Goal: Information Seeking & Learning: Learn about a topic

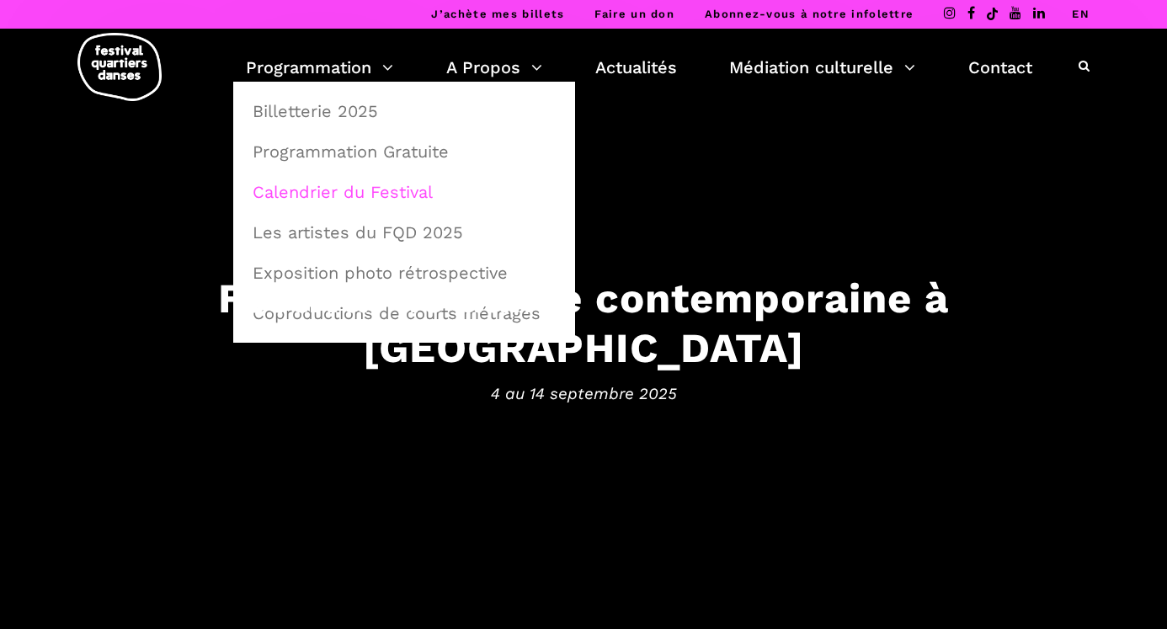
click at [300, 192] on link "Calendrier du Festival" at bounding box center [403, 192] width 323 height 39
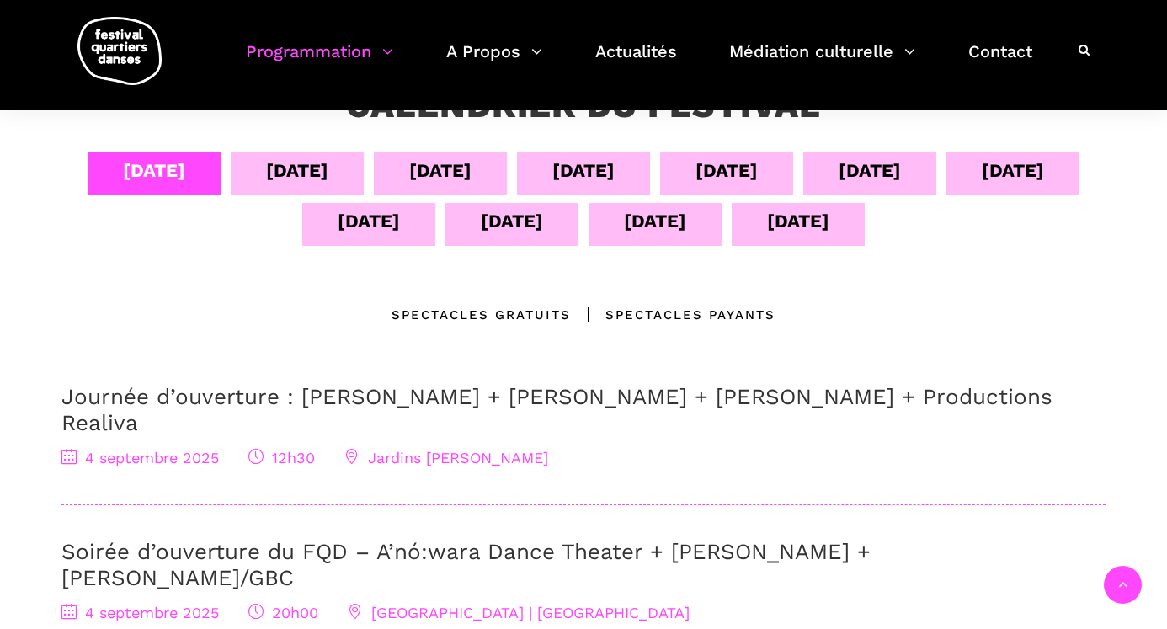
scroll to position [338, 0]
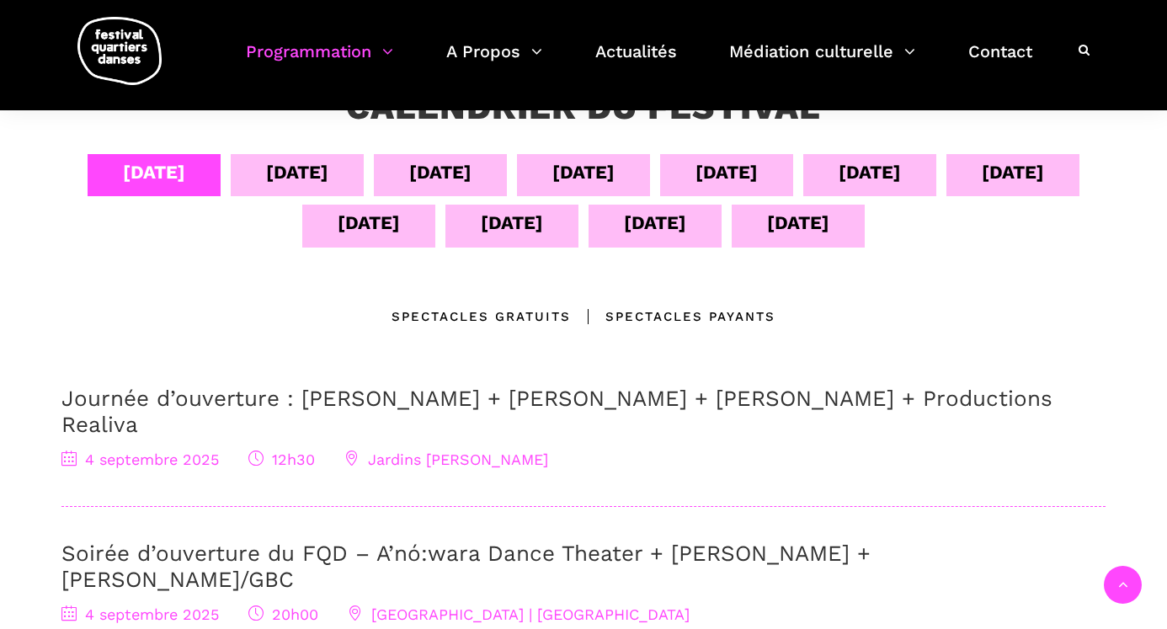
click at [300, 171] on div "05 sept" at bounding box center [297, 171] width 62 height 29
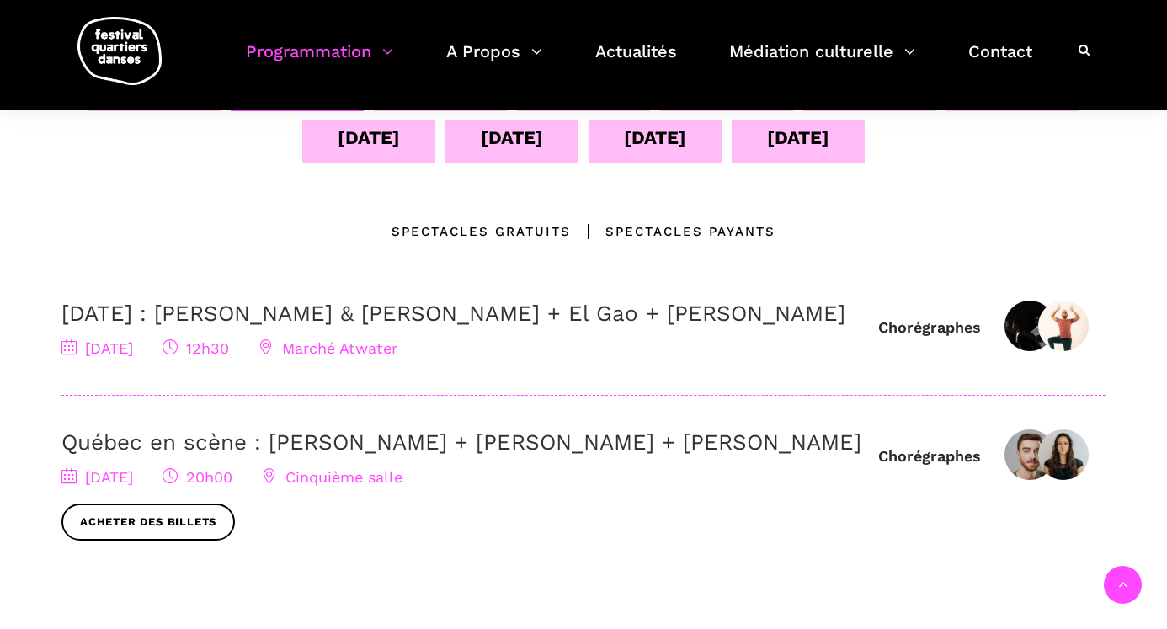
scroll to position [429, 0]
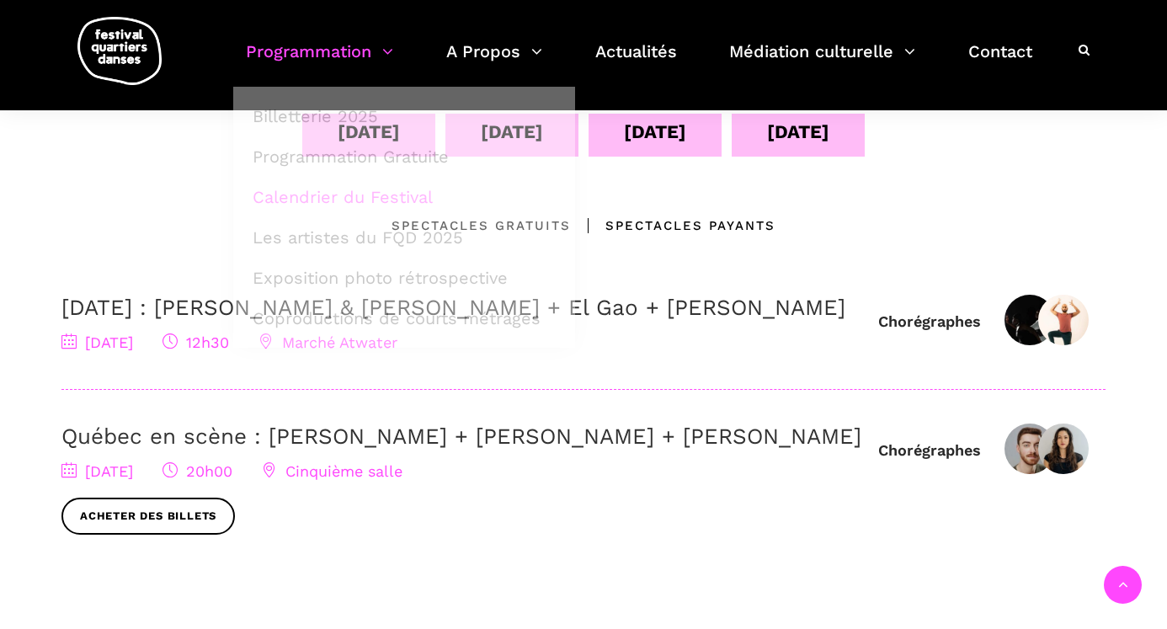
click at [111, 219] on div "Emplacements Spectacles gratuits Spectacles Payants" at bounding box center [583, 225] width 1044 height 20
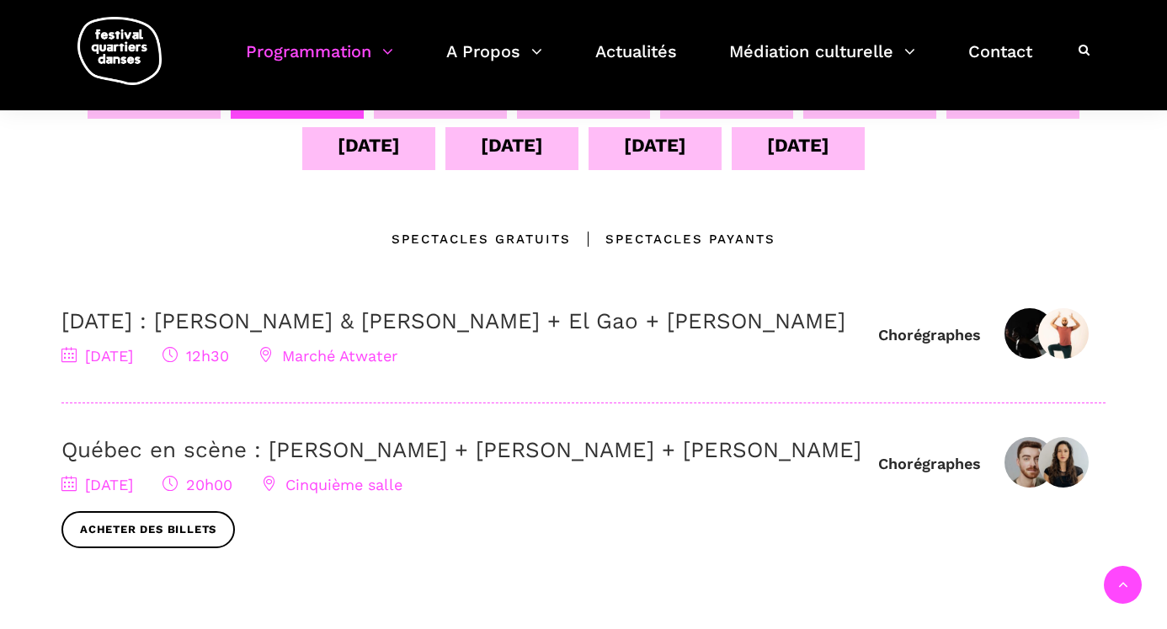
scroll to position [412, 0]
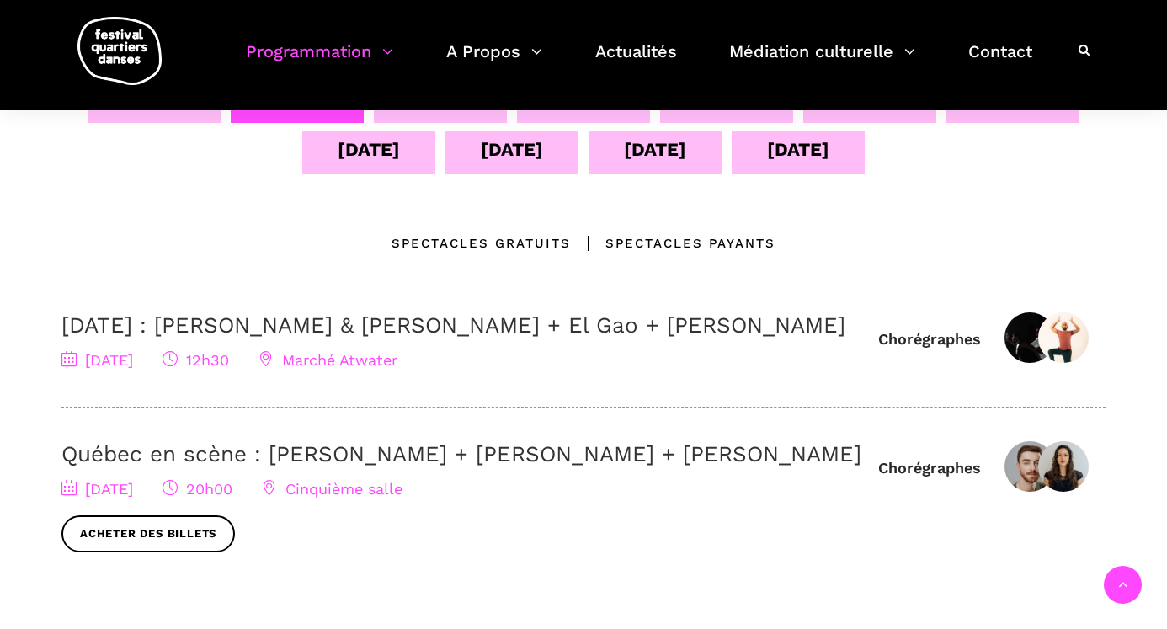
click at [296, 466] on link "Québec en scène : Ivanie Aubin-Malo + Zachary Bastille + Pauline Gervais" at bounding box center [461, 453] width 800 height 25
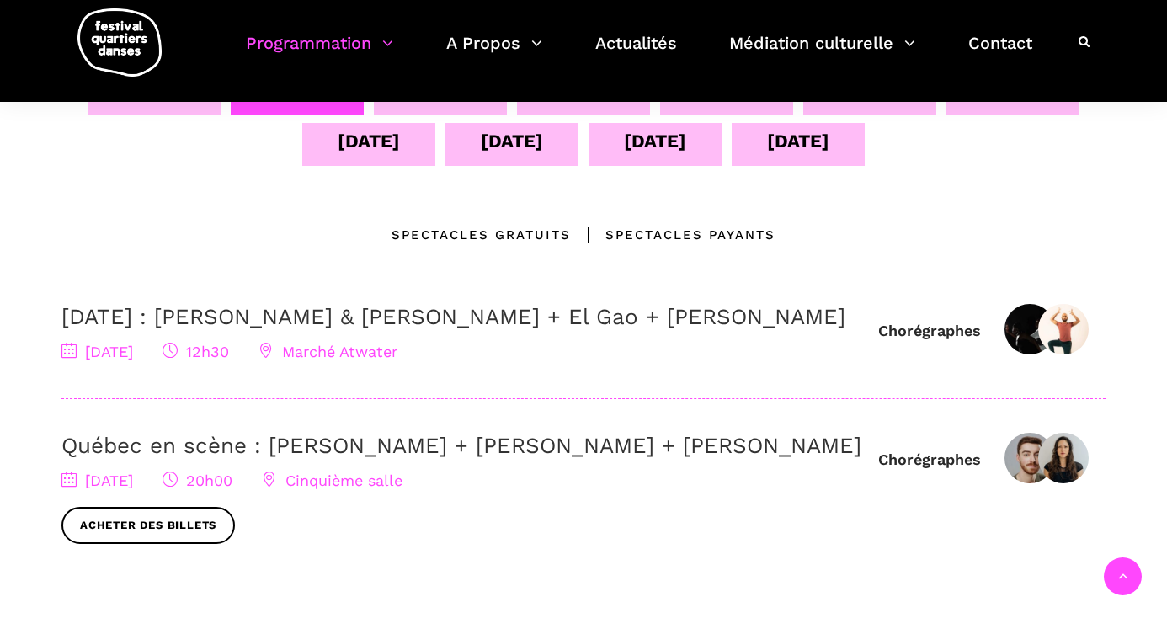
click at [364, 321] on link "5 septembre : Athena Lucie Assamba & Leah Danga + El Gao + Rameez Karim" at bounding box center [453, 324] width 784 height 25
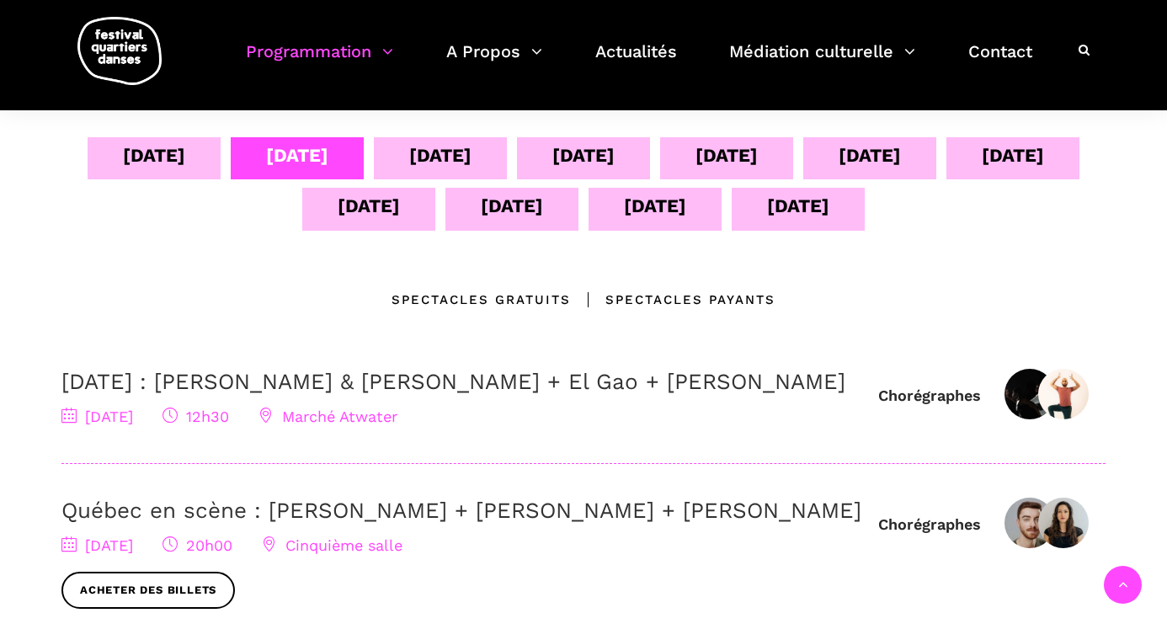
scroll to position [364, 0]
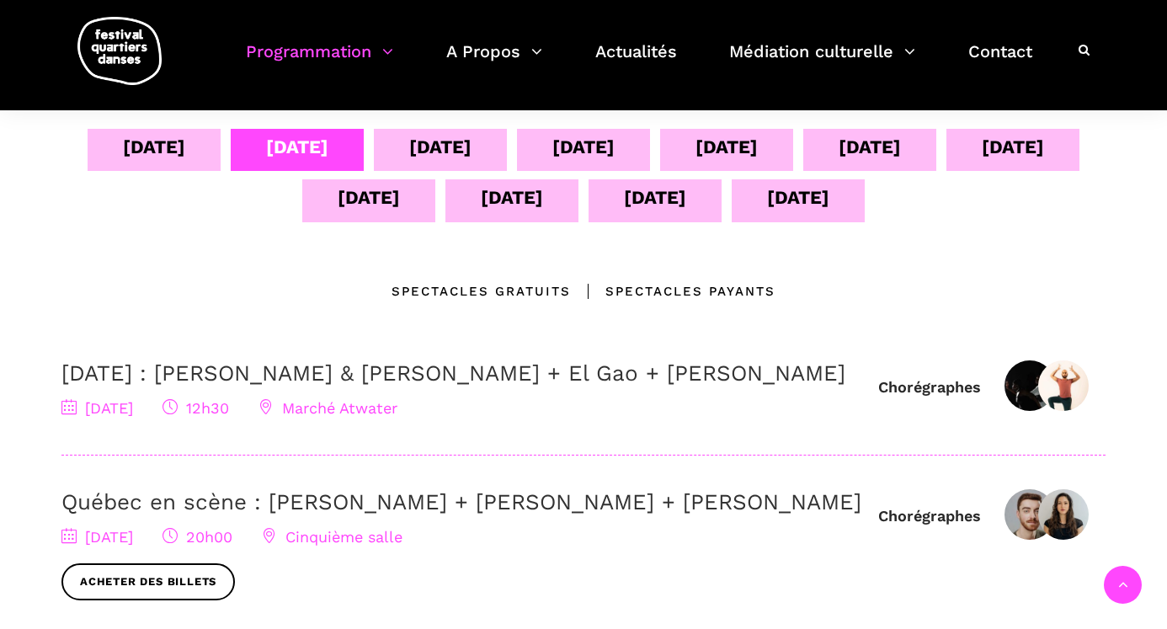
click at [434, 142] on div "06 sept" at bounding box center [440, 146] width 62 height 29
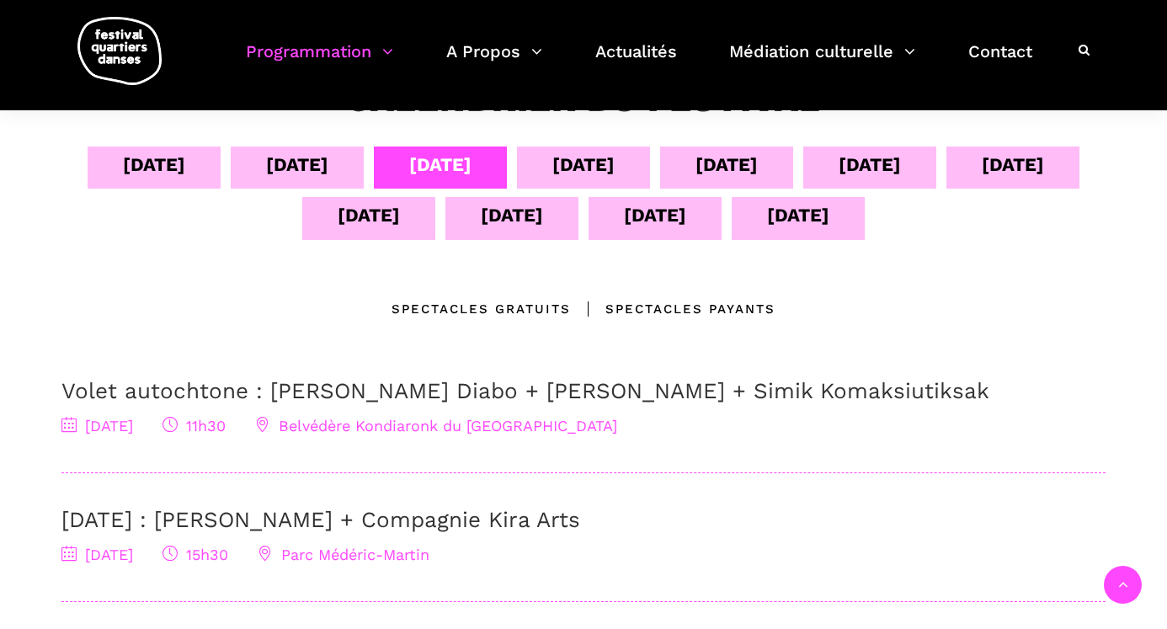
scroll to position [307, 0]
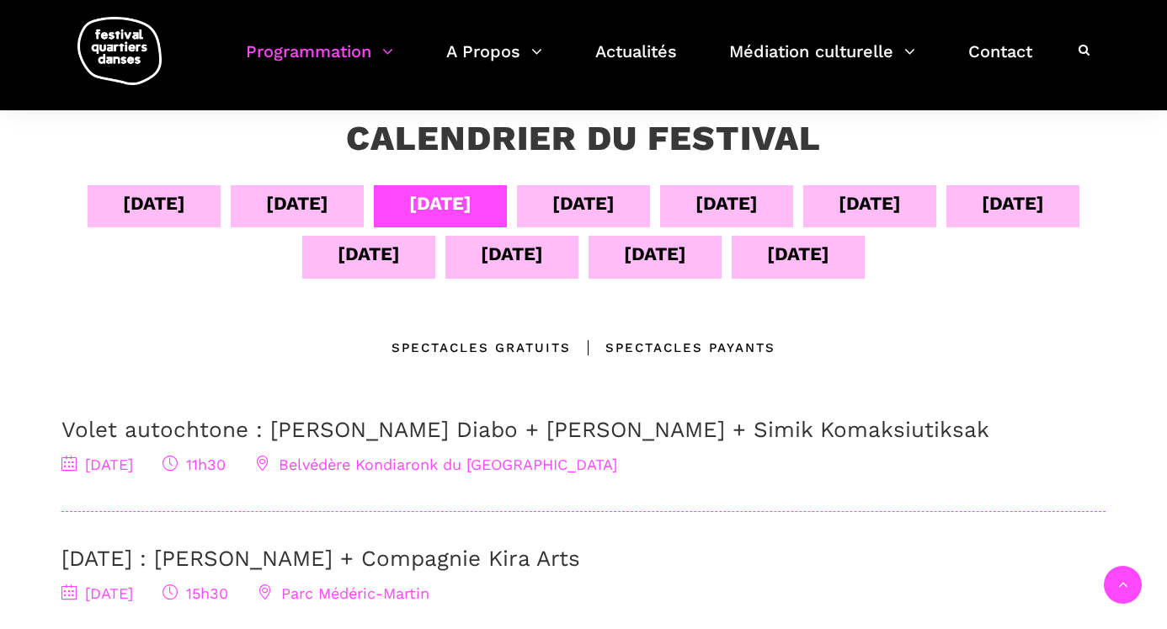
click at [588, 207] on div "07 sept" at bounding box center [583, 203] width 62 height 29
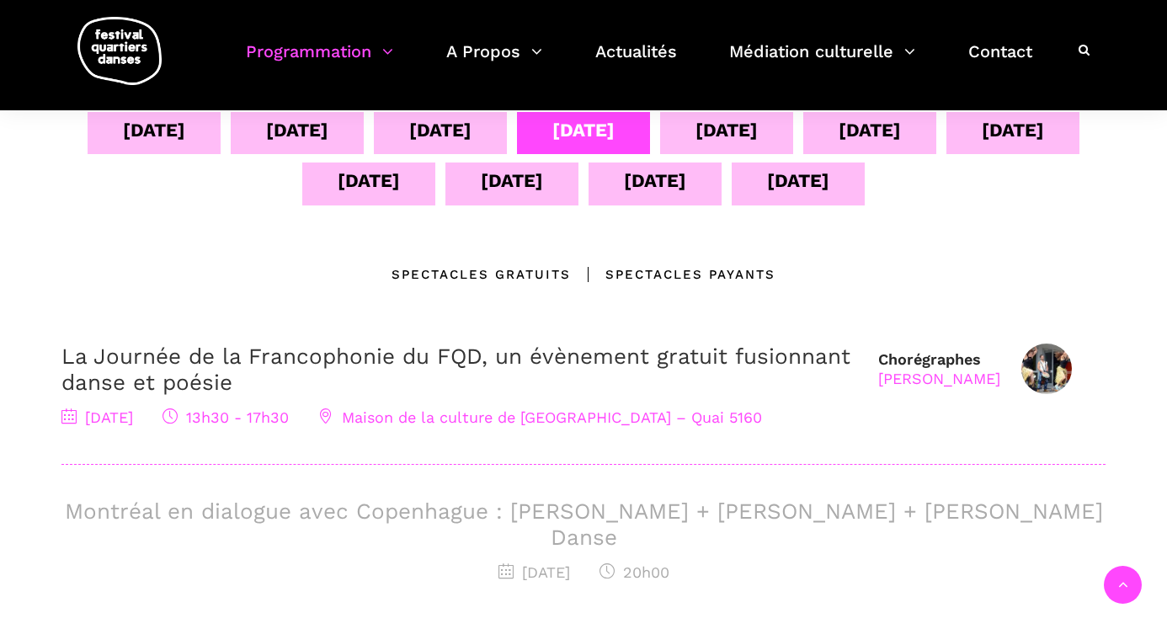
scroll to position [326, 0]
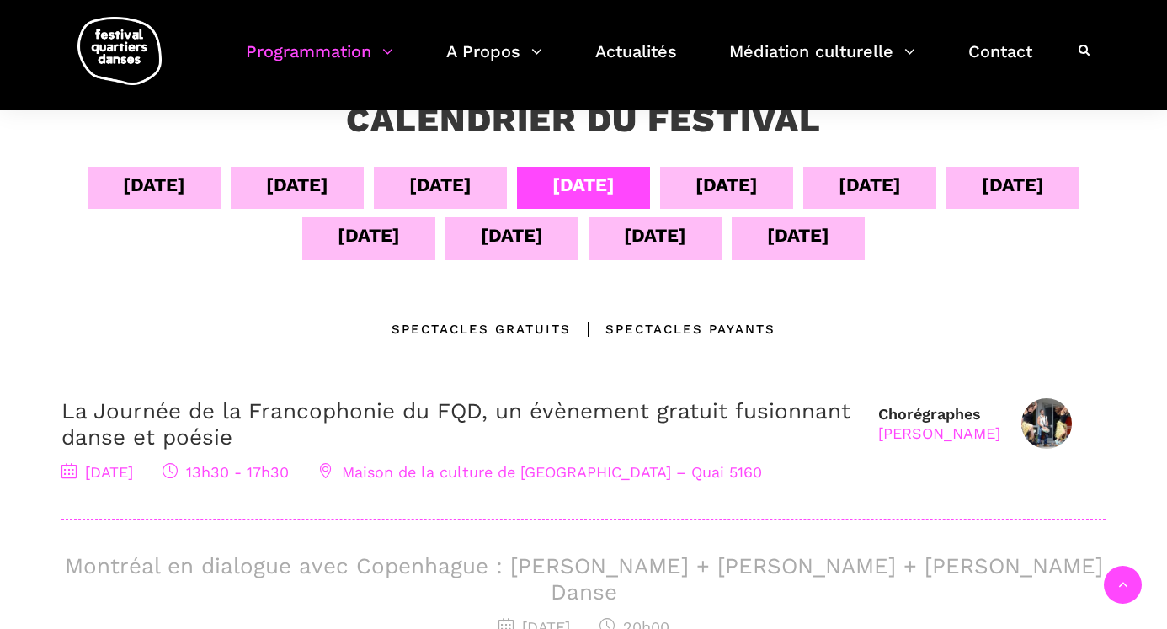
click at [743, 187] on div "08 sept" at bounding box center [726, 184] width 62 height 29
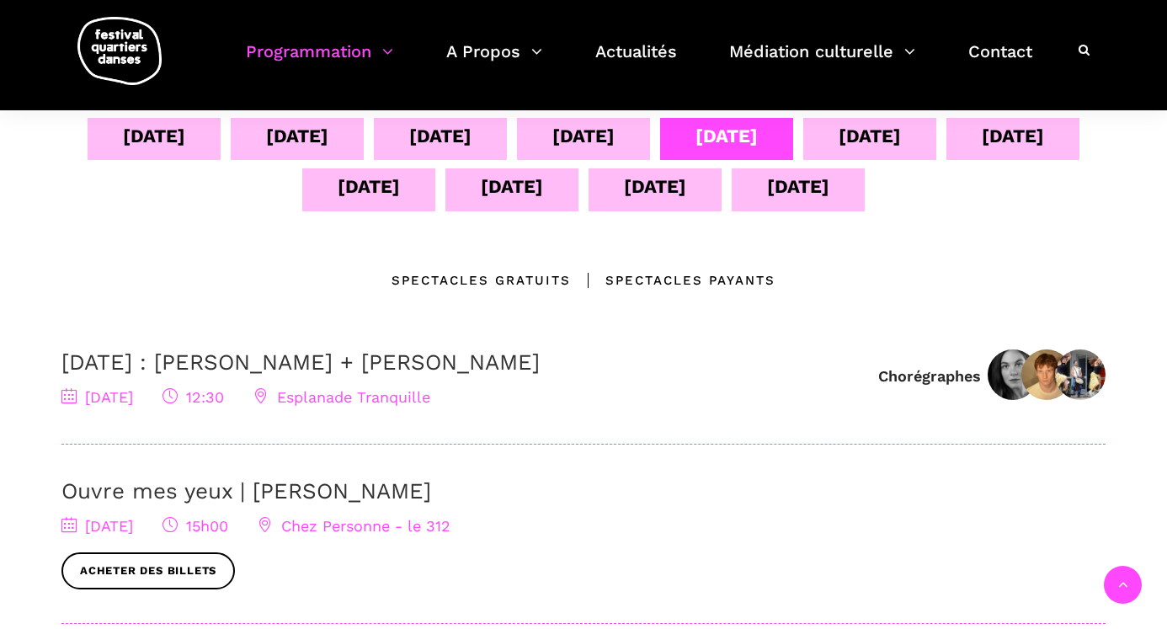
scroll to position [380, 0]
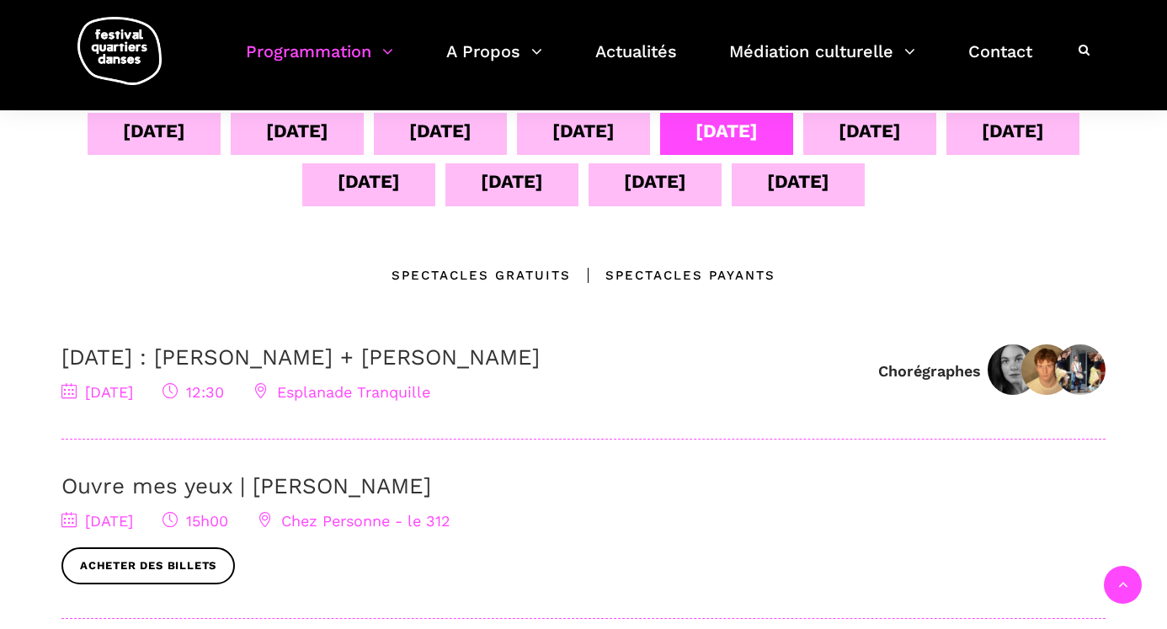
click at [885, 134] on div "09 sept" at bounding box center [869, 130] width 62 height 29
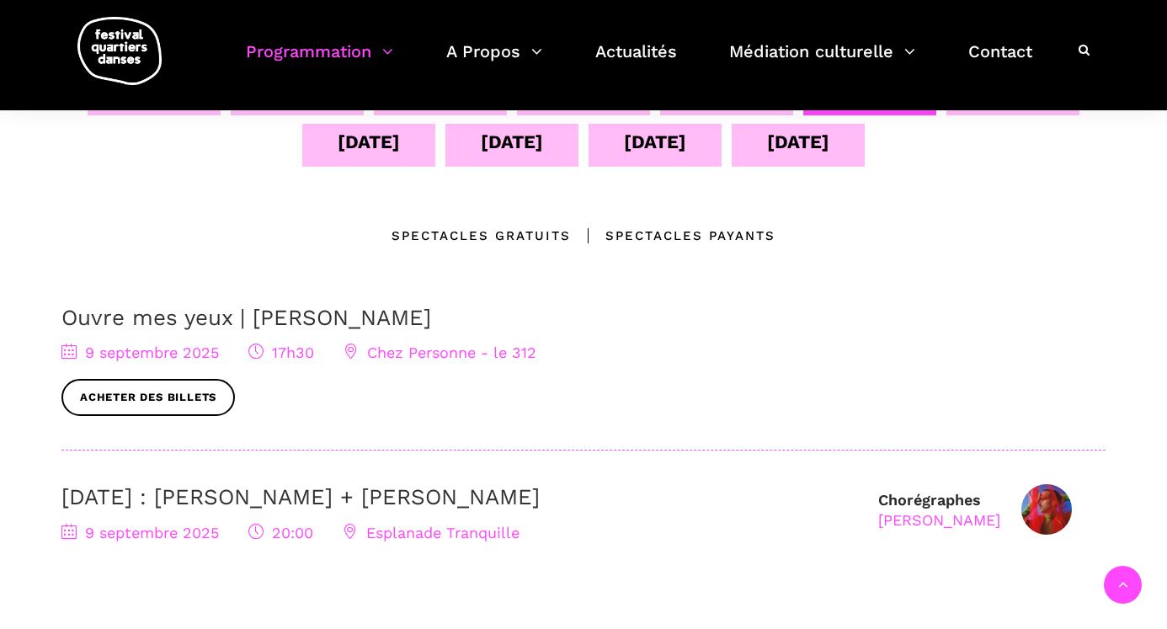
scroll to position [364, 0]
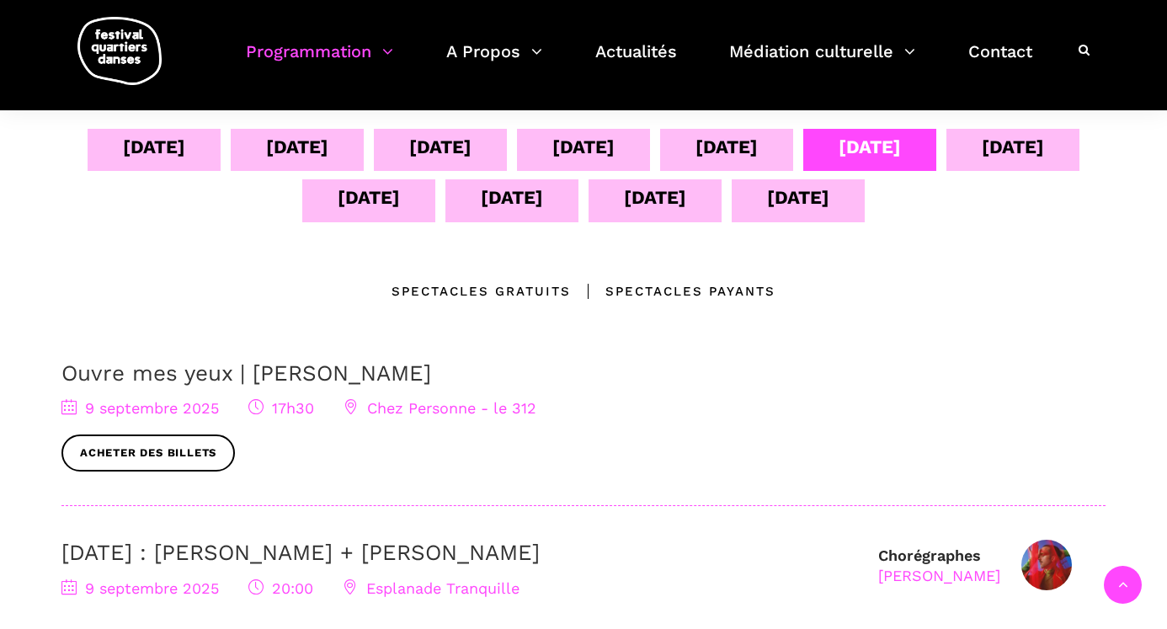
click at [1027, 154] on div "10 sept" at bounding box center [1012, 146] width 62 height 29
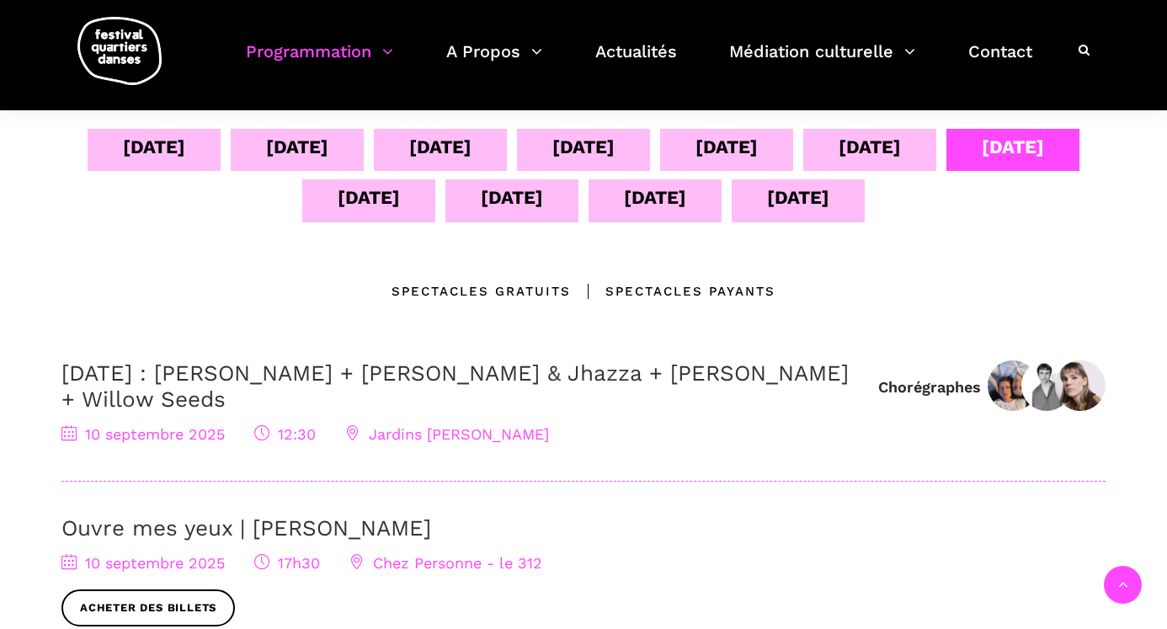
click at [362, 205] on div "11 sept" at bounding box center [369, 197] width 62 height 29
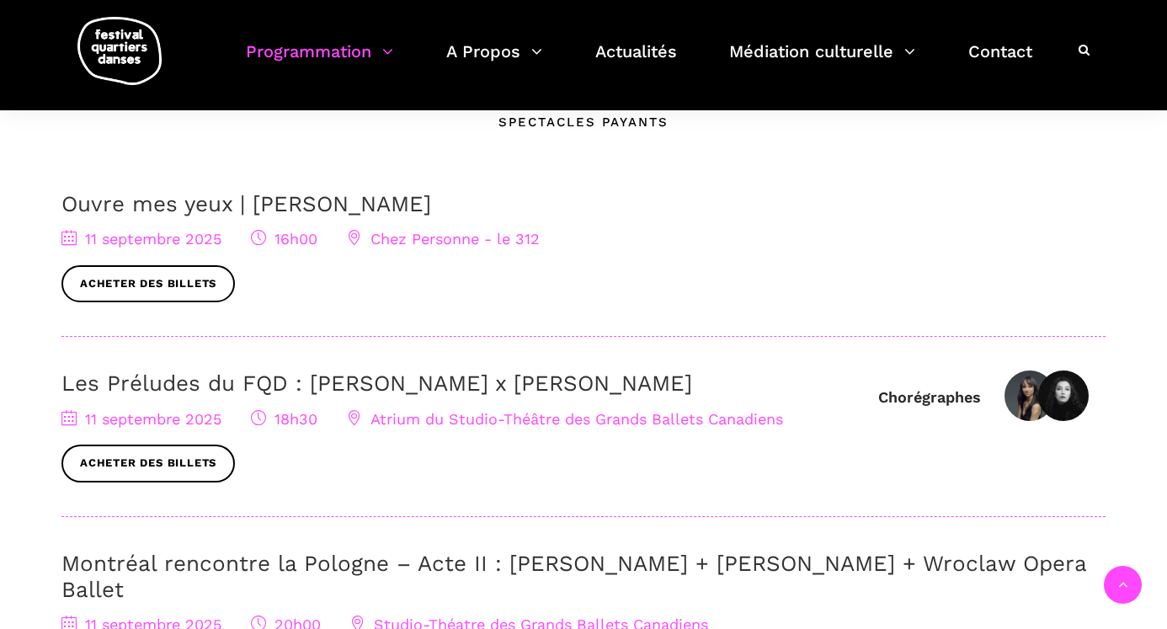
scroll to position [439, 0]
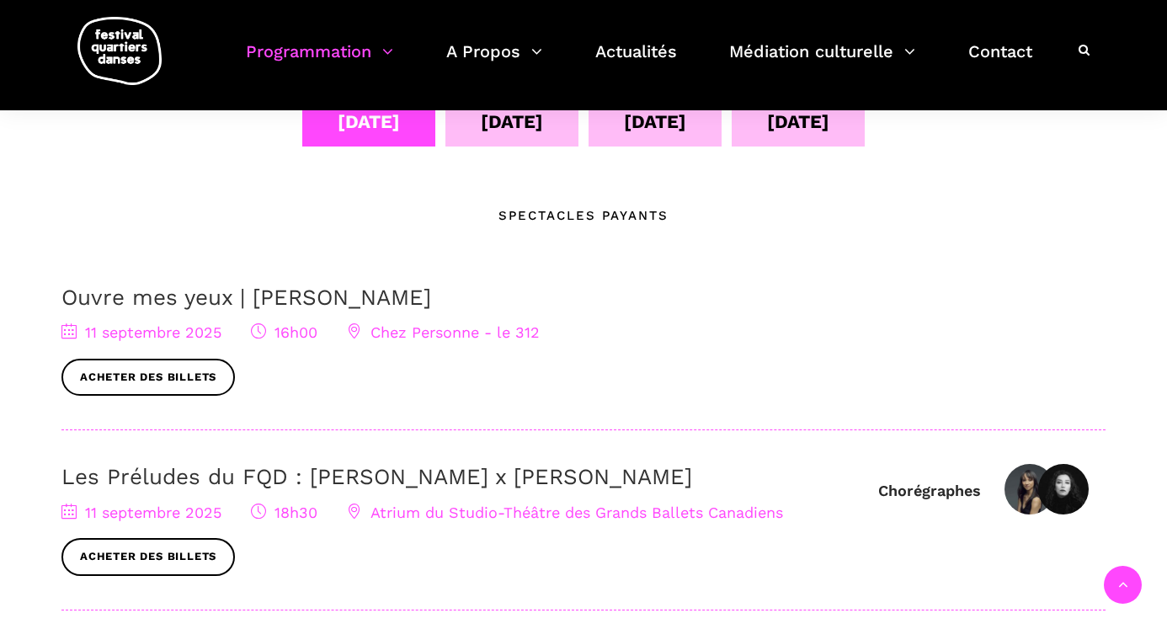
click at [508, 132] on div "12 sept" at bounding box center [512, 121] width 62 height 29
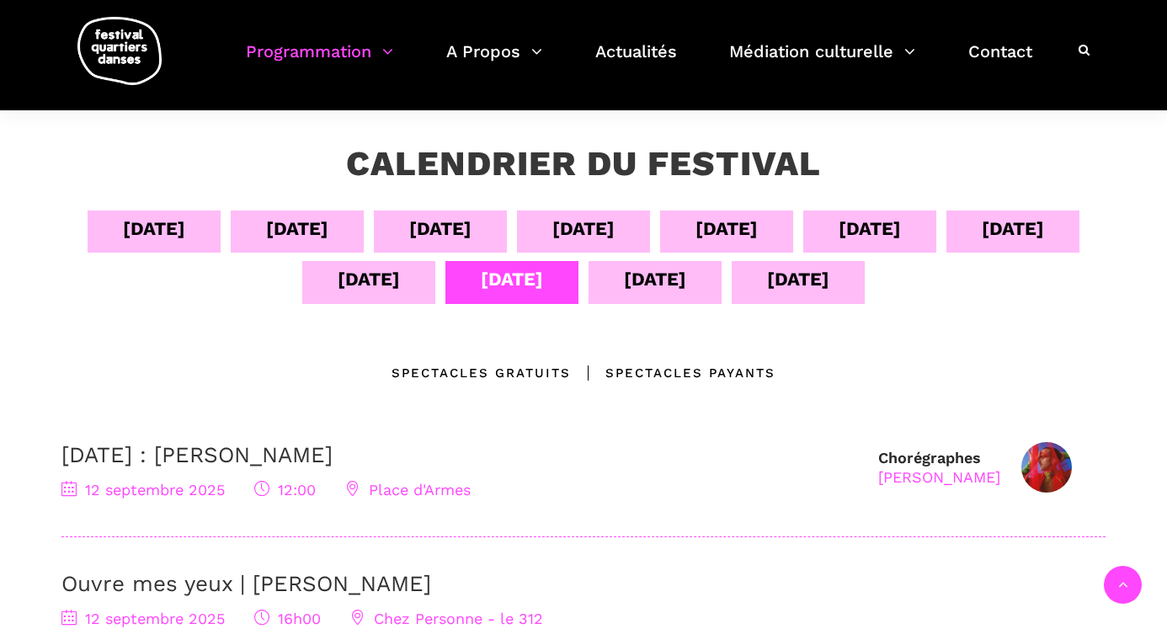
scroll to position [215, 0]
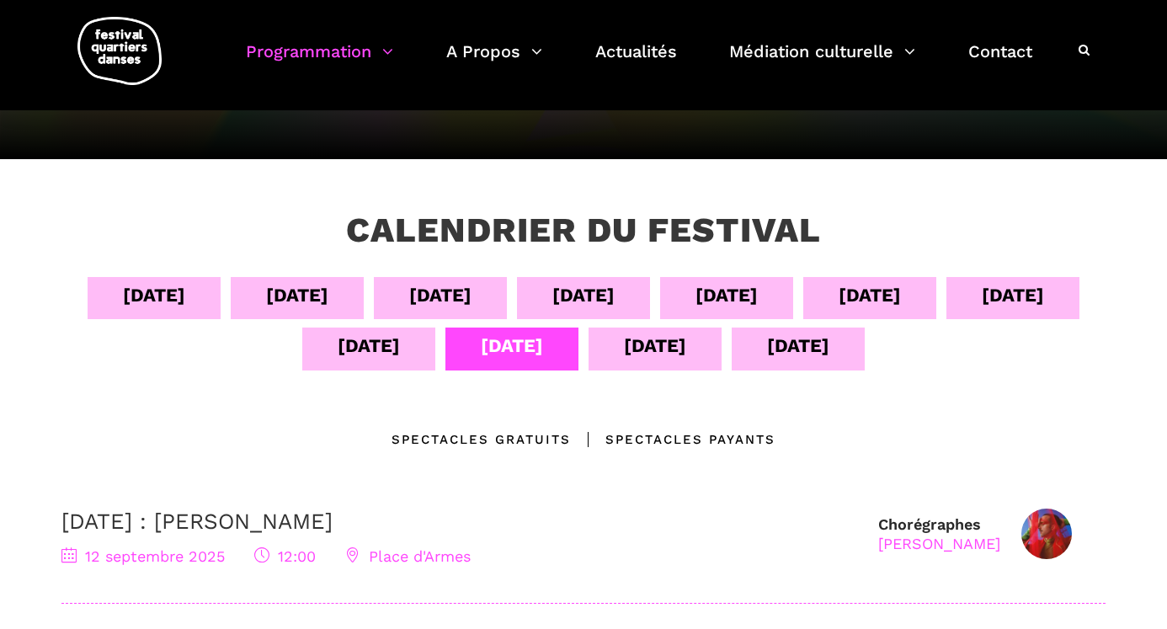
click at [654, 355] on div "13 sept" at bounding box center [655, 345] width 62 height 29
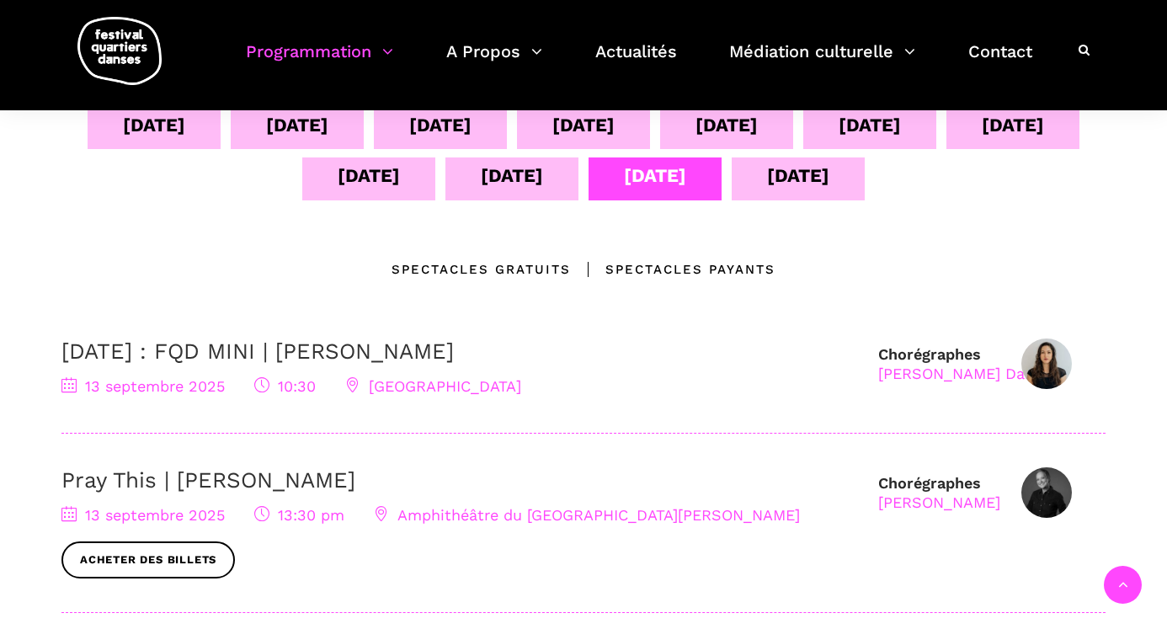
scroll to position [379, 0]
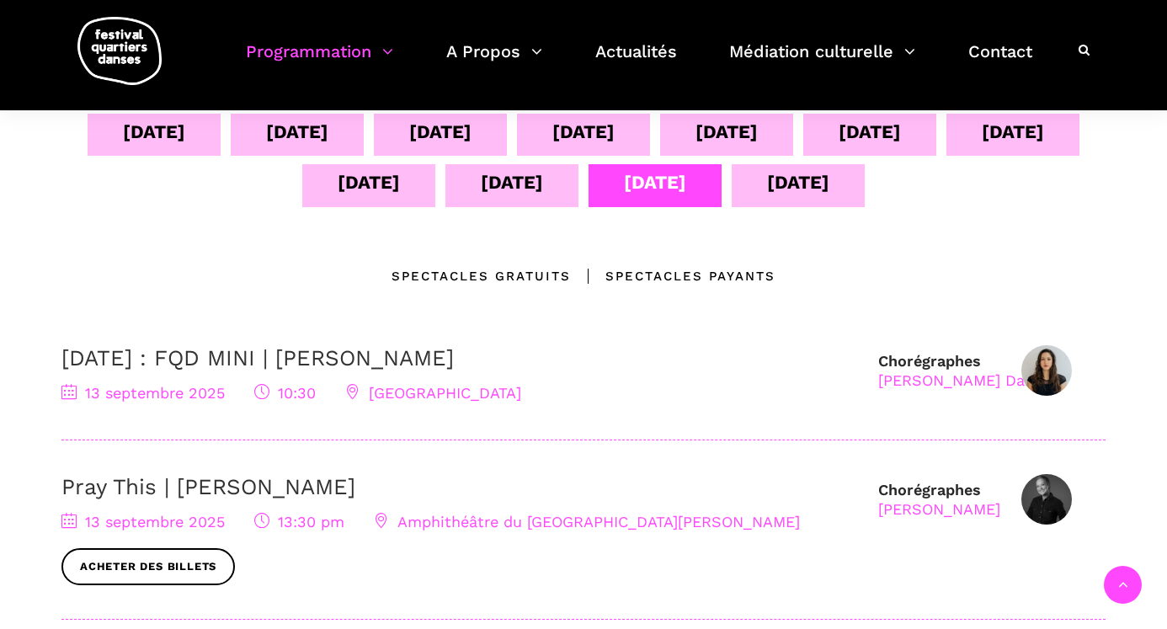
click at [782, 189] on div "14 sept" at bounding box center [798, 182] width 62 height 29
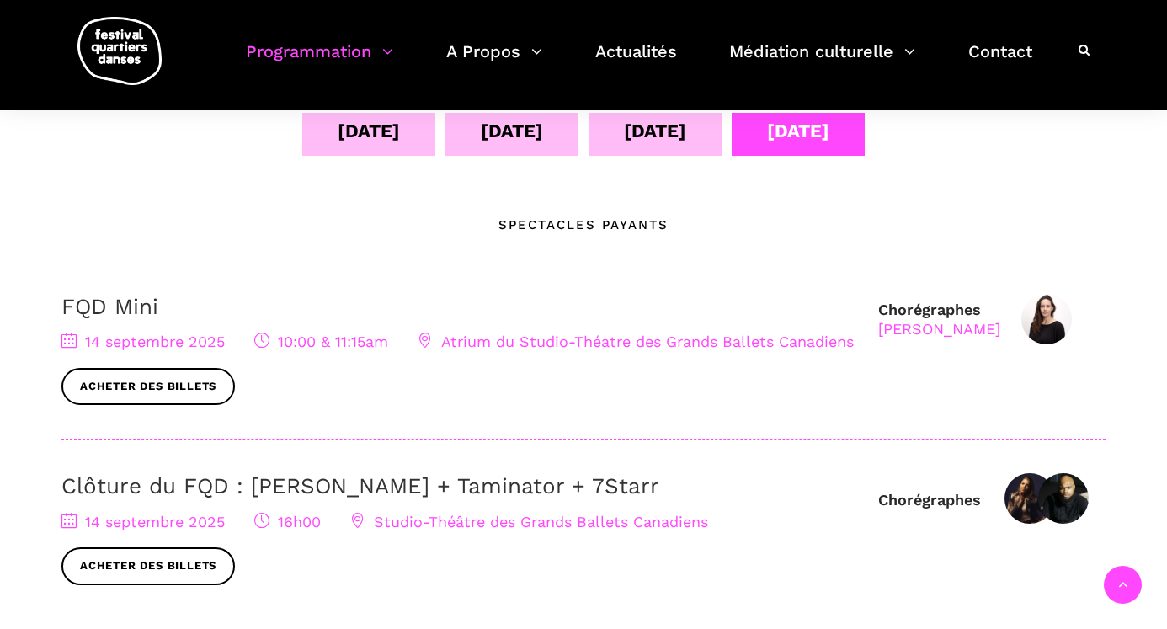
scroll to position [428, 0]
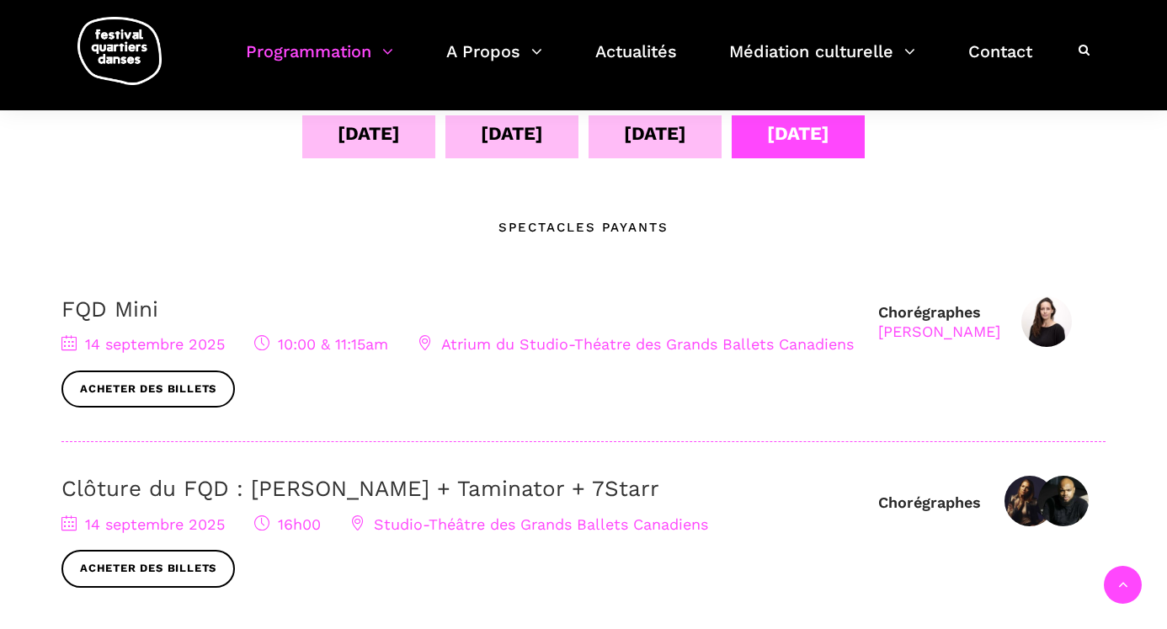
click at [371, 140] on div "11 sept" at bounding box center [369, 133] width 62 height 29
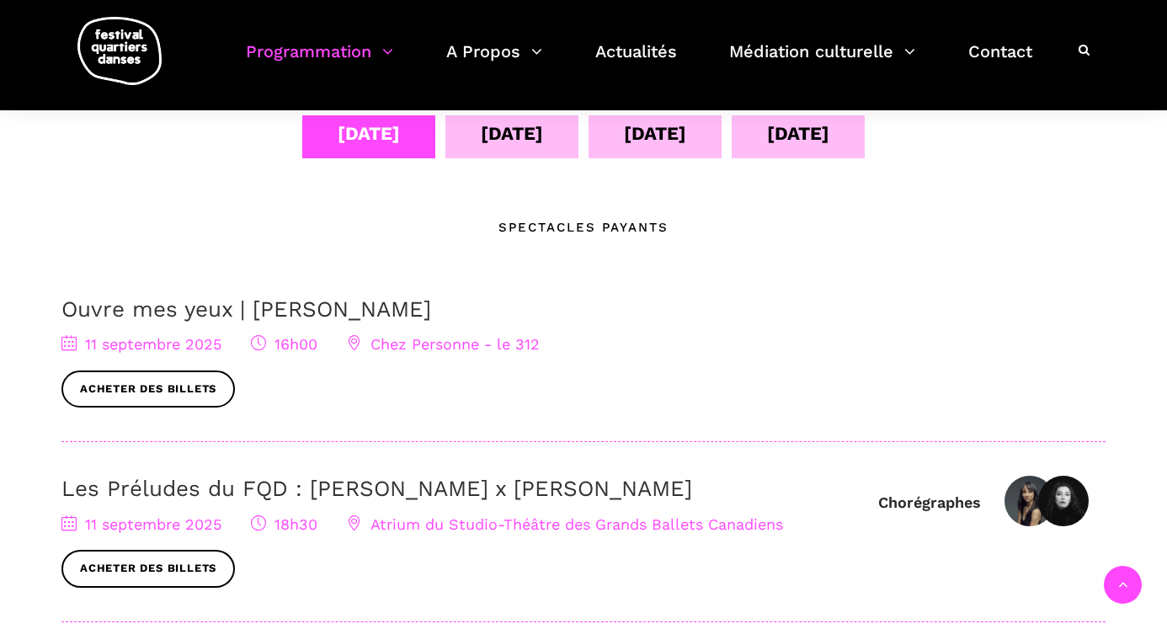
click at [483, 144] on div "12 sept" at bounding box center [512, 133] width 62 height 29
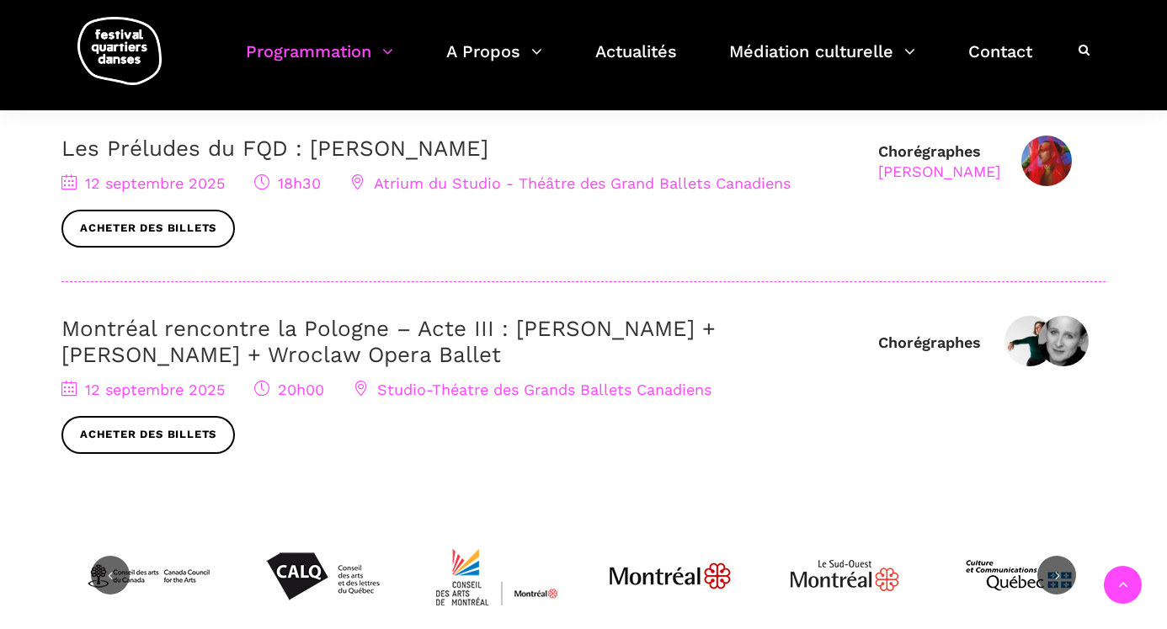
scroll to position [923, 0]
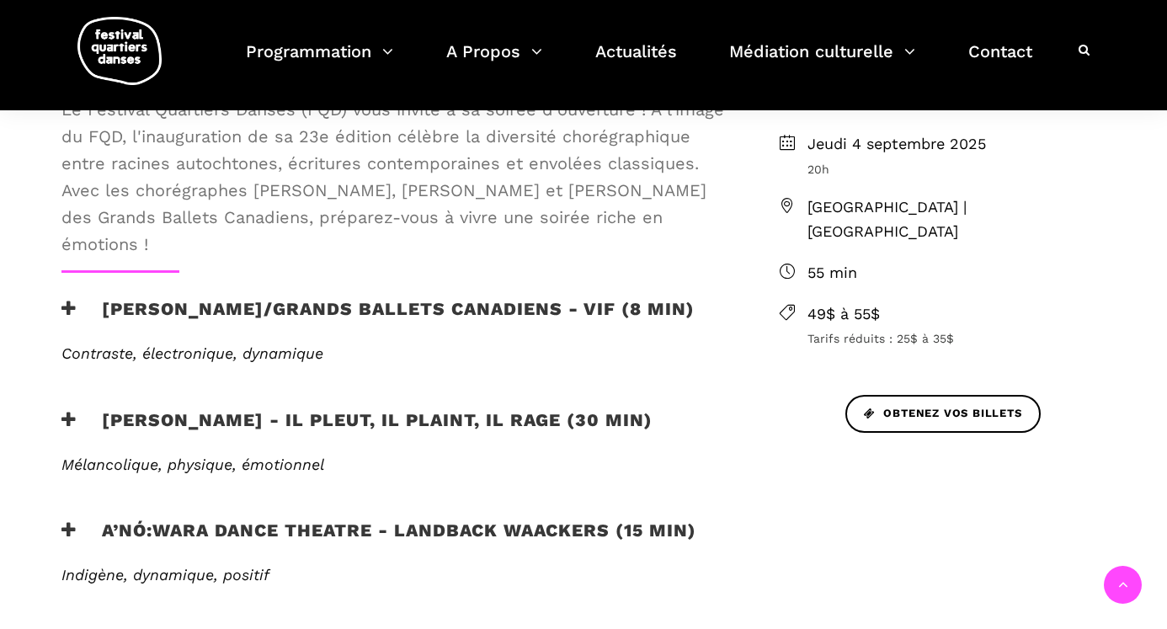
scroll to position [361, 0]
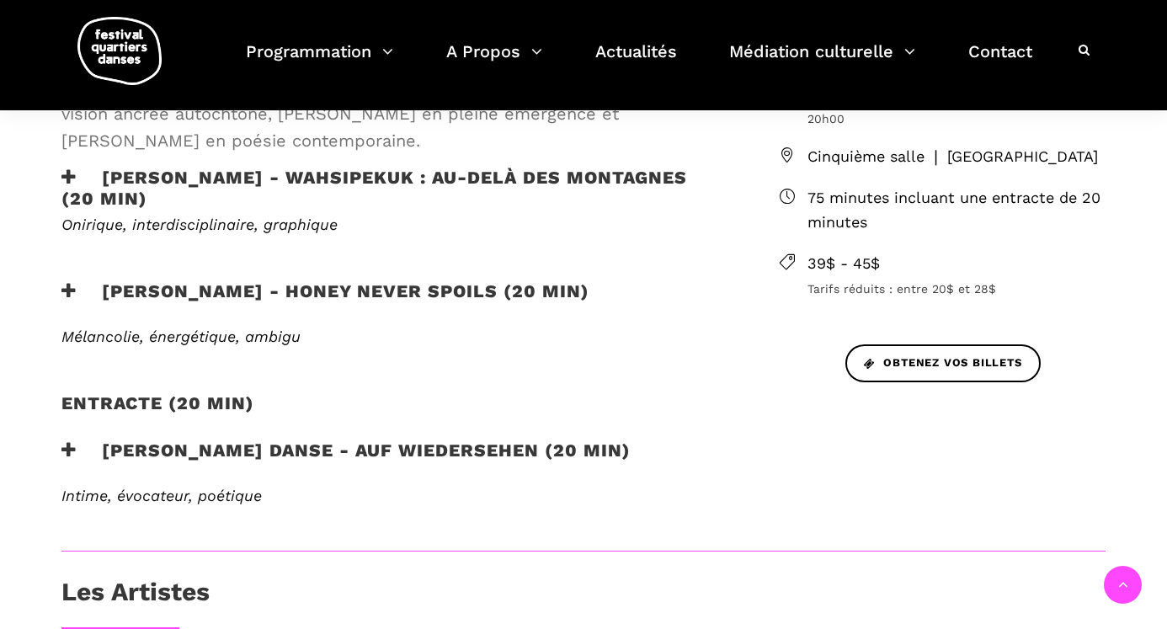
scroll to position [555, 0]
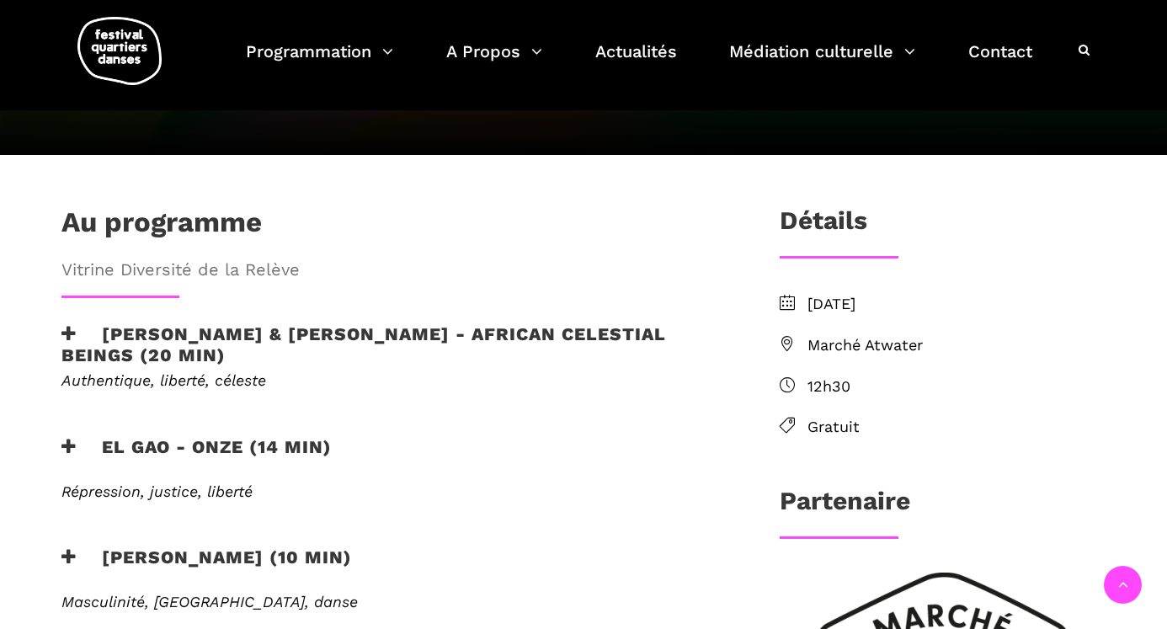
scroll to position [352, 0]
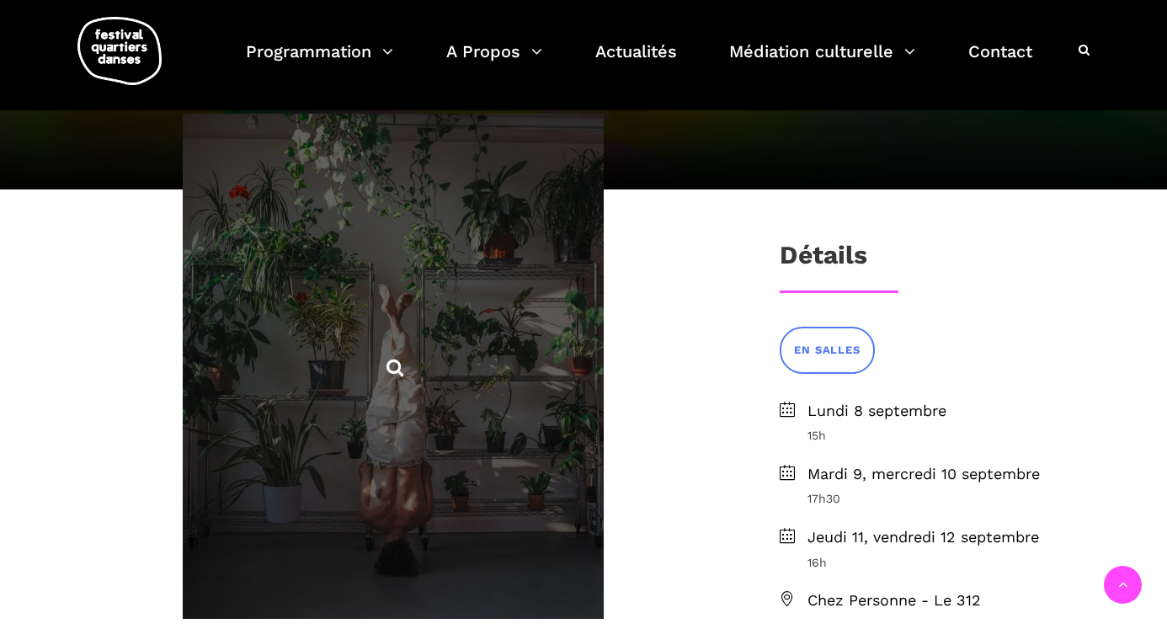
scroll to position [259, 0]
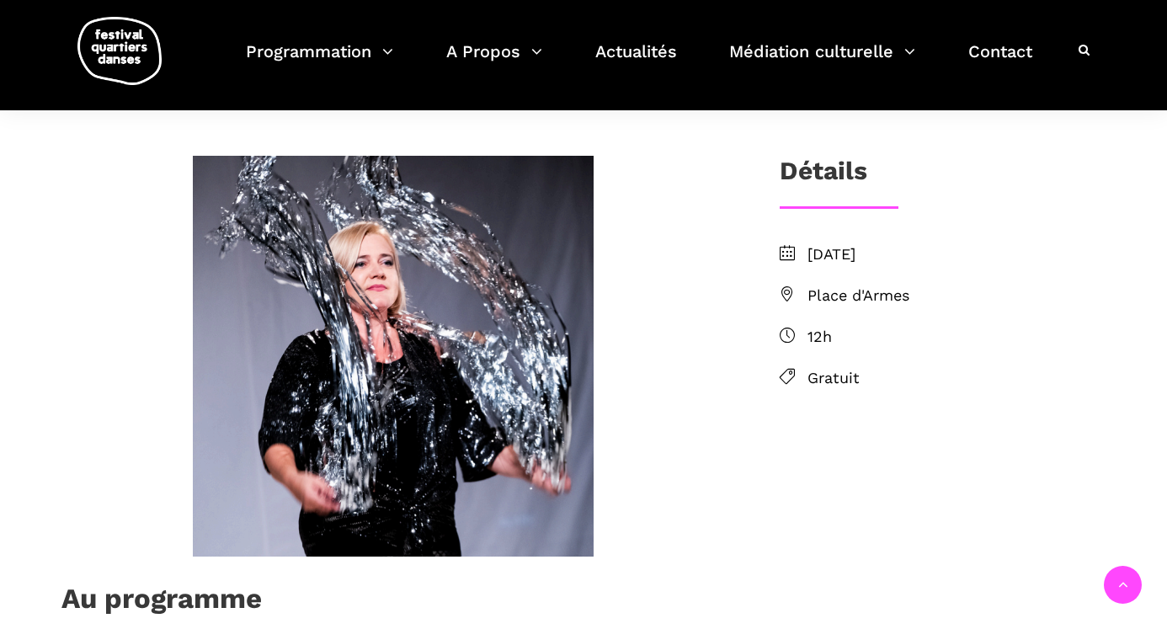
scroll to position [345, 0]
